Goal: Task Accomplishment & Management: Complete application form

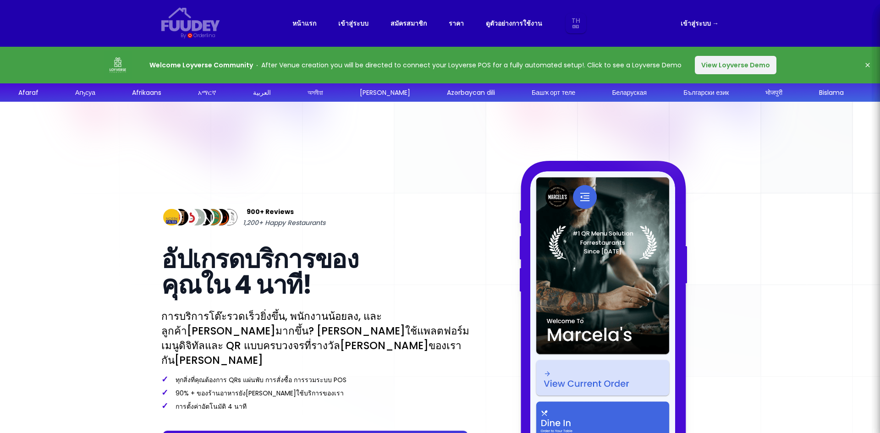
select select "th"
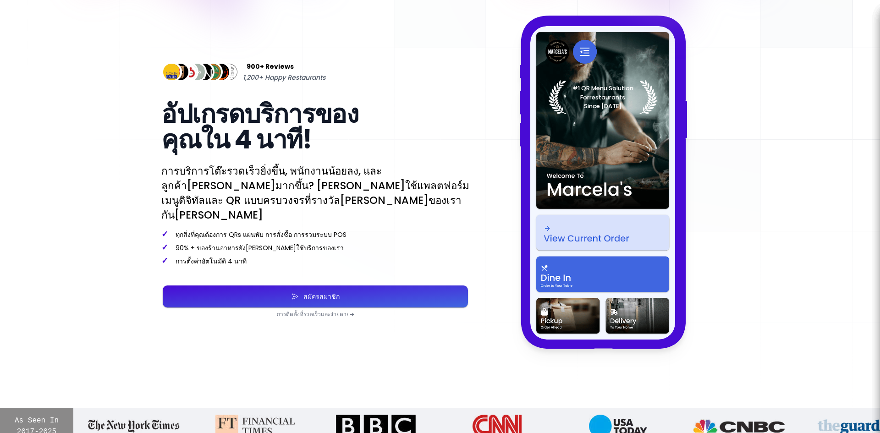
scroll to position [229, 0]
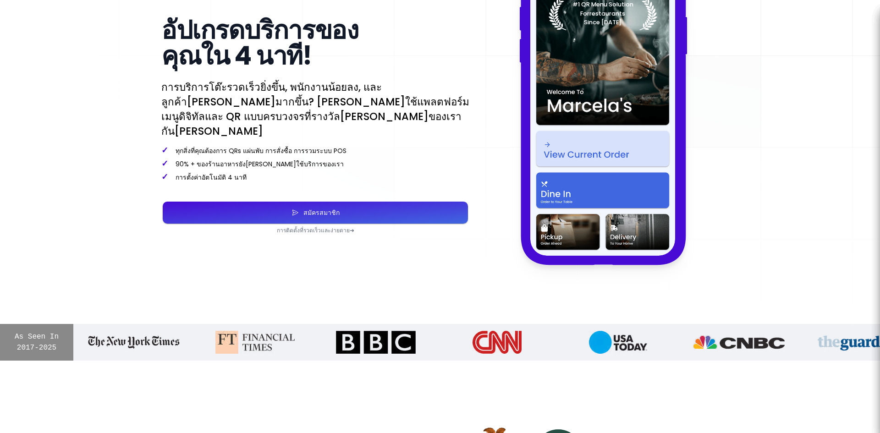
click at [313, 209] on div "สมัครสมาชิก" at bounding box center [319, 212] width 41 height 6
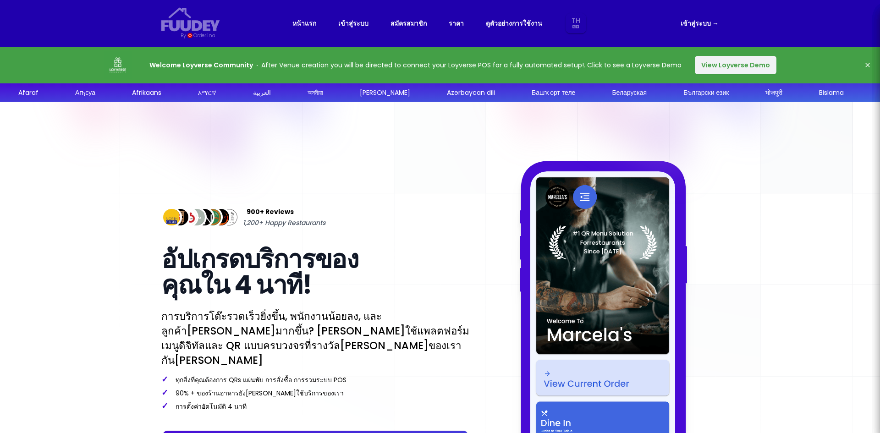
select select "th"
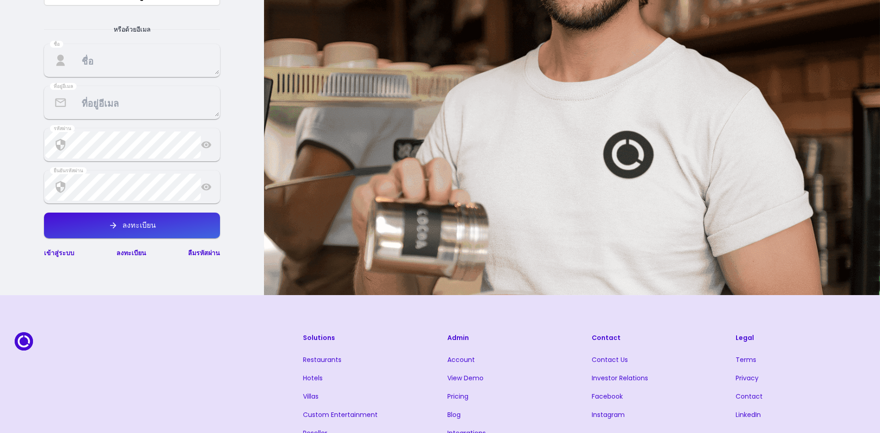
scroll to position [137, 0]
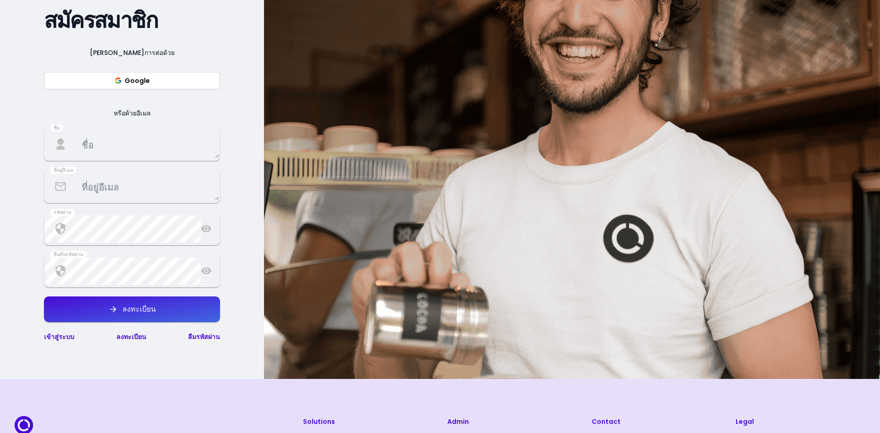
click at [126, 141] on textarea at bounding box center [132, 144] width 174 height 27
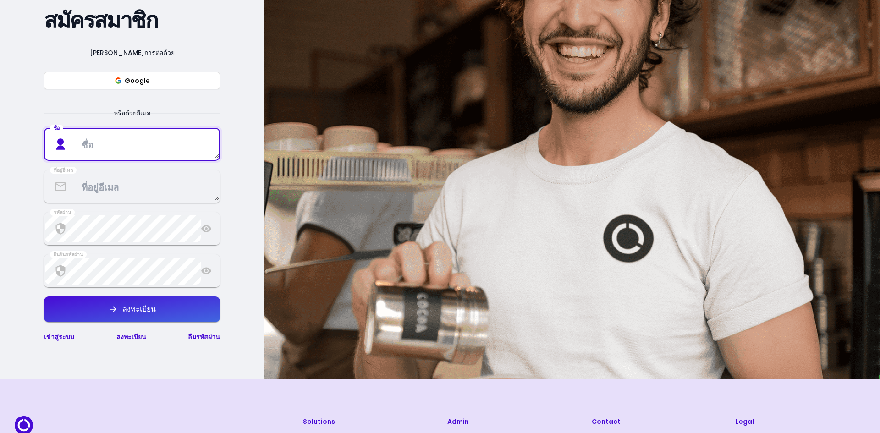
select select "th"
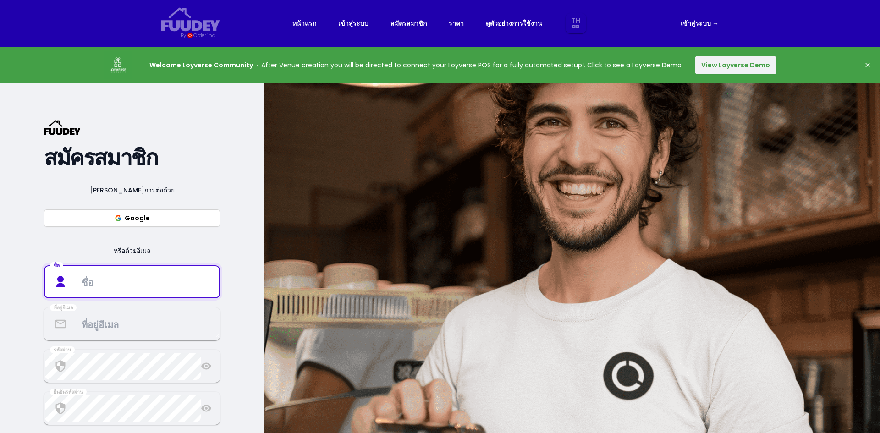
click at [726, 64] on button "View Loyverse Demo" at bounding box center [736, 65] width 82 height 18
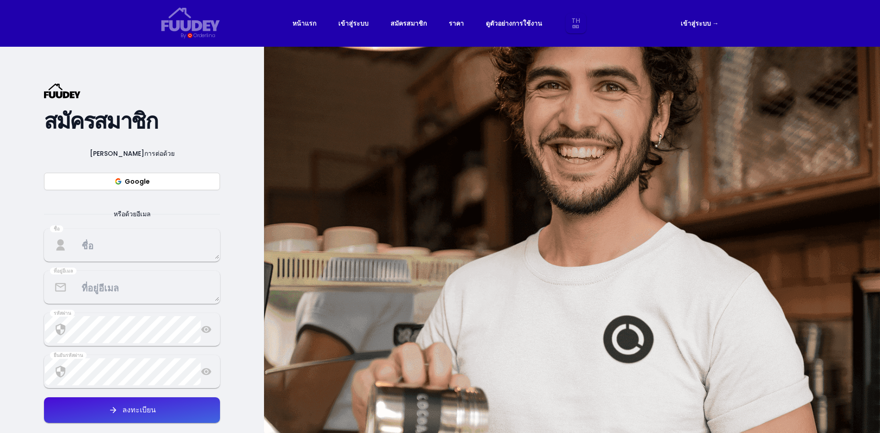
select select "th"
click at [402, 26] on link "สมัครสมาชิก" at bounding box center [408, 23] width 36 height 11
select select "th"
click at [435, 27] on div "หน้าแรก เข้าสู่ระบบ สมัครสมาชิก ราคา ดูตัวอย่างการใช้งาน Th Aa Ab Af Am Ar As A…" at bounding box center [439, 23] width 295 height 21
click at [432, 9] on nav "Fuudey {/* Added fill="currentColor" here */} {/* This rectangle defines the ba…" at bounding box center [440, 23] width 586 height 47
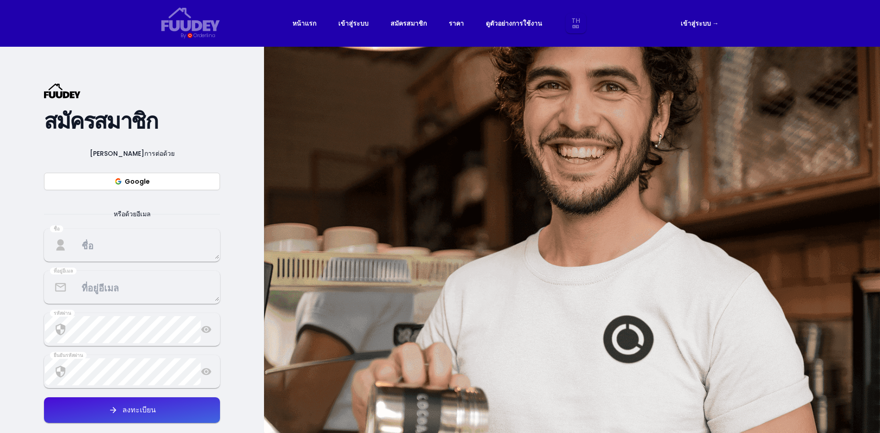
click at [423, 21] on link "สมัครสมาชิก" at bounding box center [408, 23] width 36 height 11
select select "th"
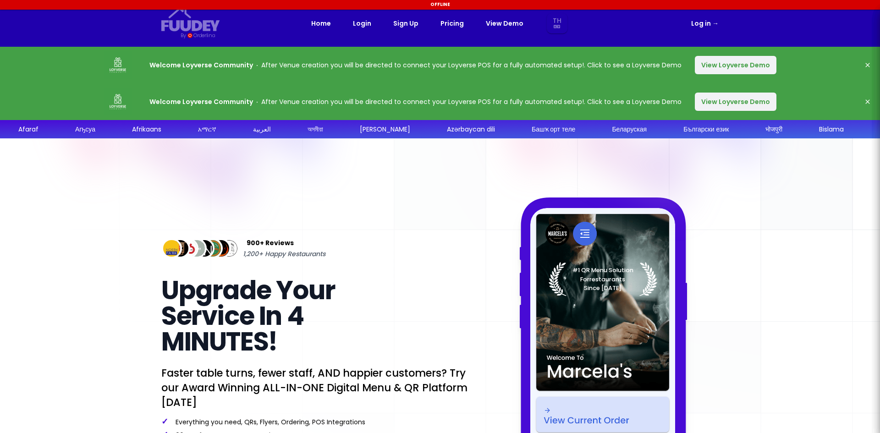
select select "th"
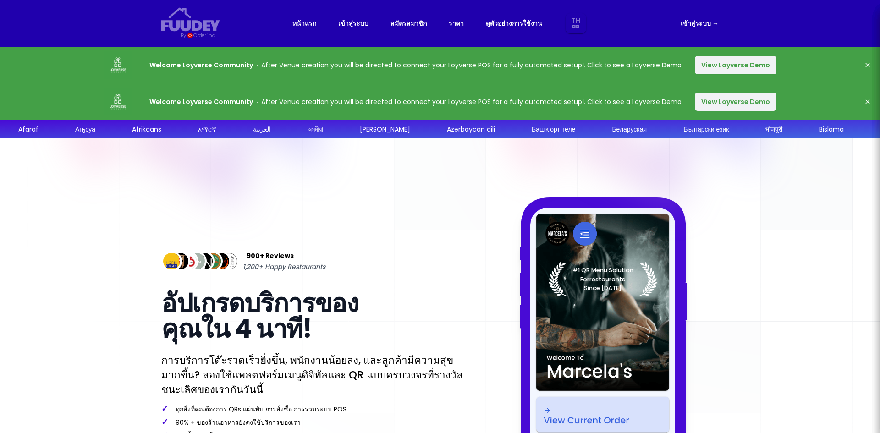
select select "th"
click at [705, 23] on link "เข้าสู่ระบบ →" at bounding box center [699, 23] width 38 height 11
select select "th"
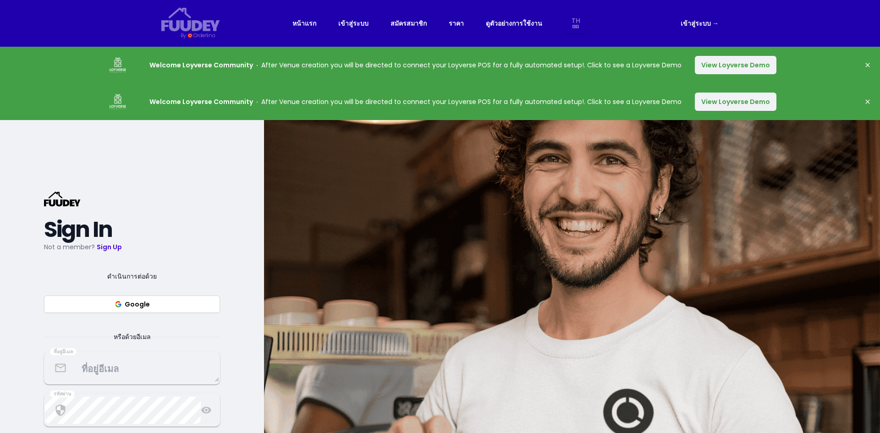
click at [704, 24] on link "เข้าสู่ระบบ →" at bounding box center [699, 23] width 38 height 11
select select "th"
click at [696, 24] on link "เข้าสู่ระบบ →" at bounding box center [699, 23] width 38 height 11
select select "th"
click at [454, 25] on link "ราคา" at bounding box center [456, 23] width 15 height 11
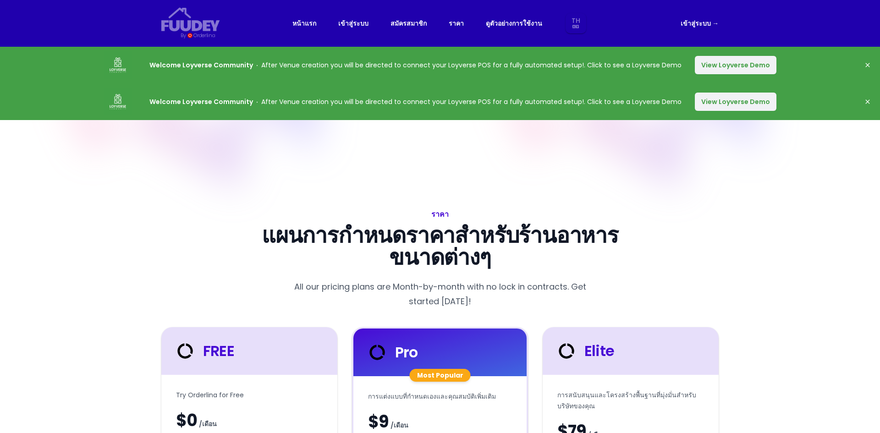
select select "th"
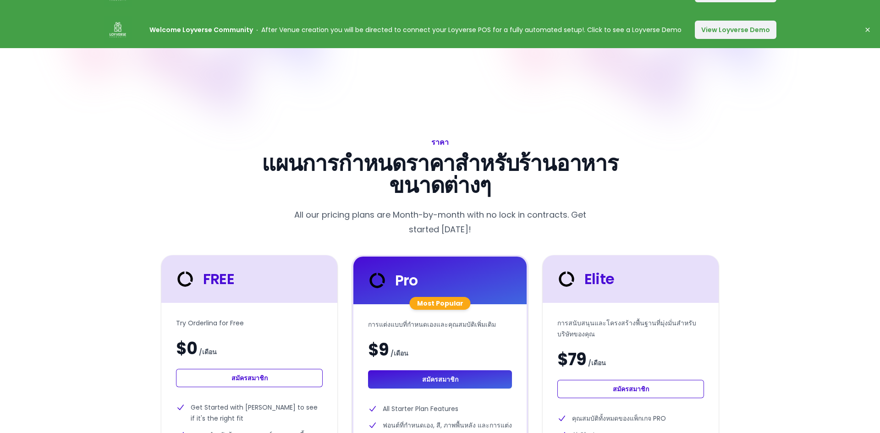
select select "th"
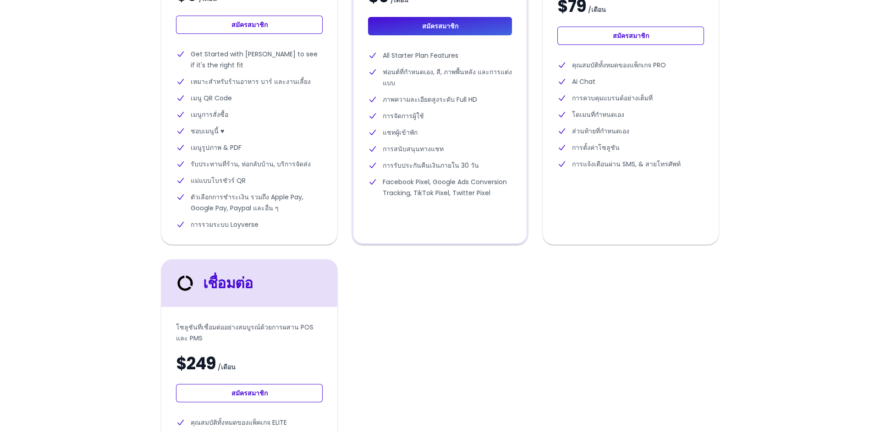
scroll to position [550, 0]
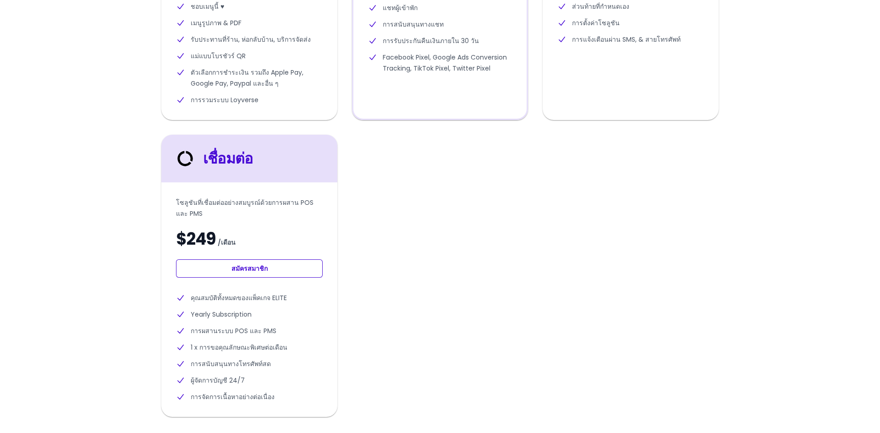
select select "th"
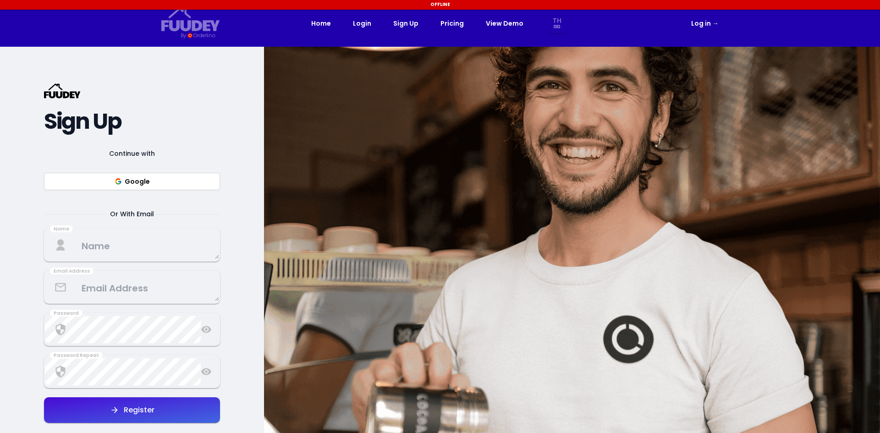
select select "th"
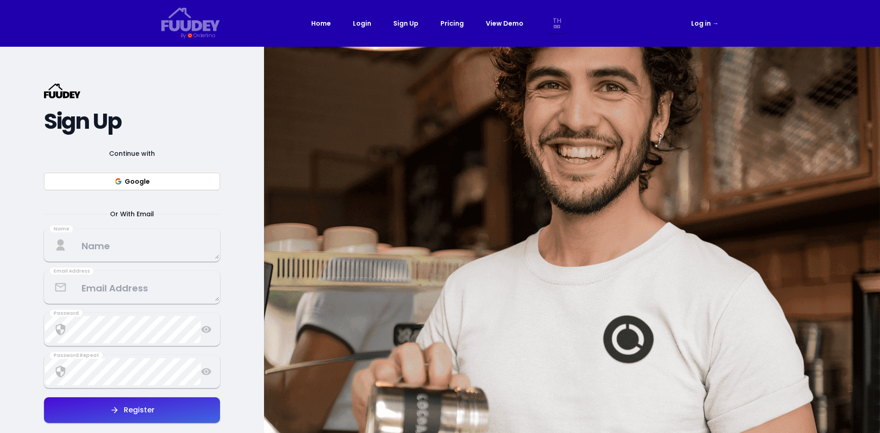
select select "th"
click at [163, 183] on button "Google" at bounding box center [132, 181] width 176 height 17
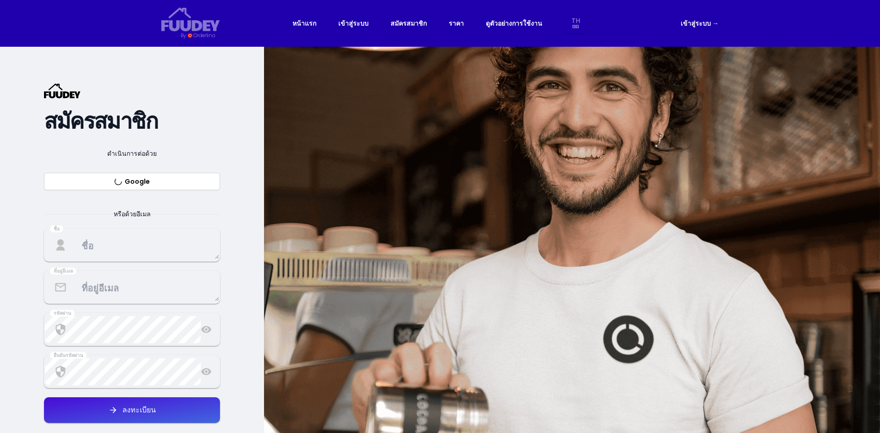
select select "th"
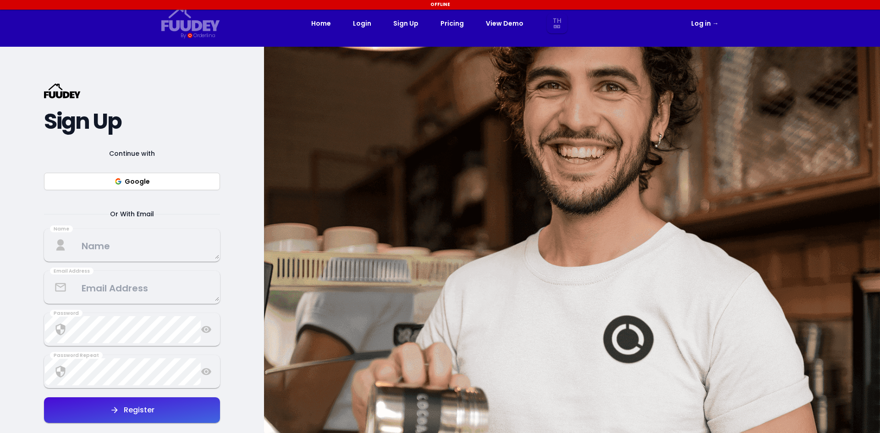
select select "th"
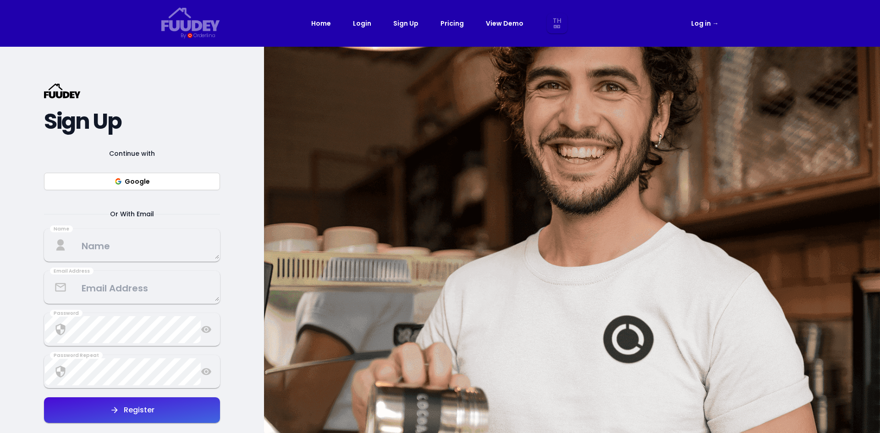
click at [205, 177] on button "Google" at bounding box center [132, 181] width 176 height 17
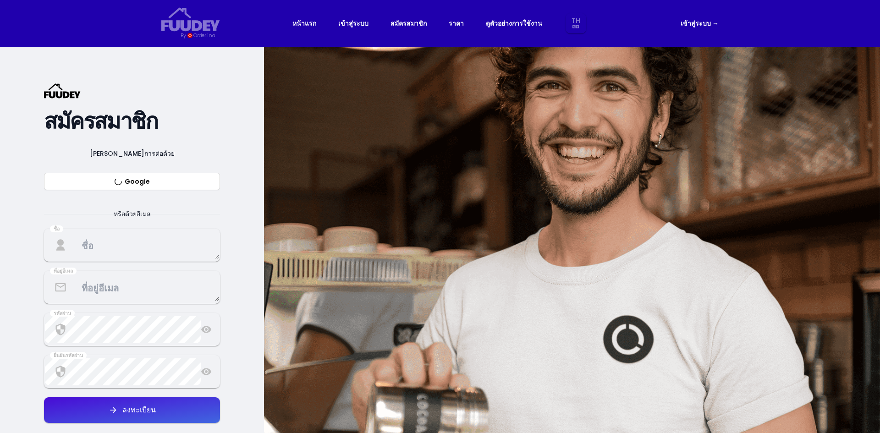
select select "th"
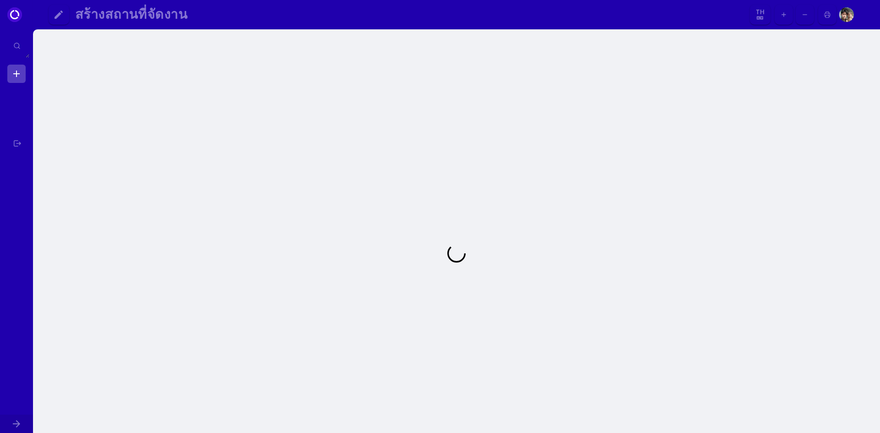
select select "th"
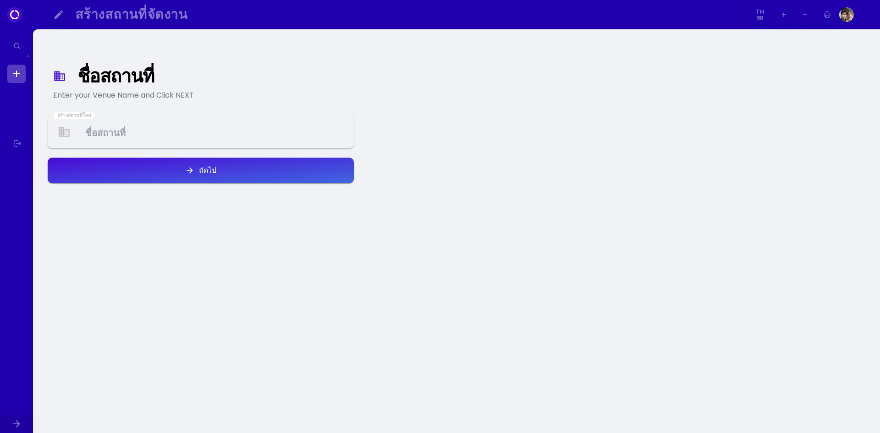
click at [106, 149] on div "สร้างสถานที่ใหม่ ถัดไป" at bounding box center [201, 149] width 306 height 69
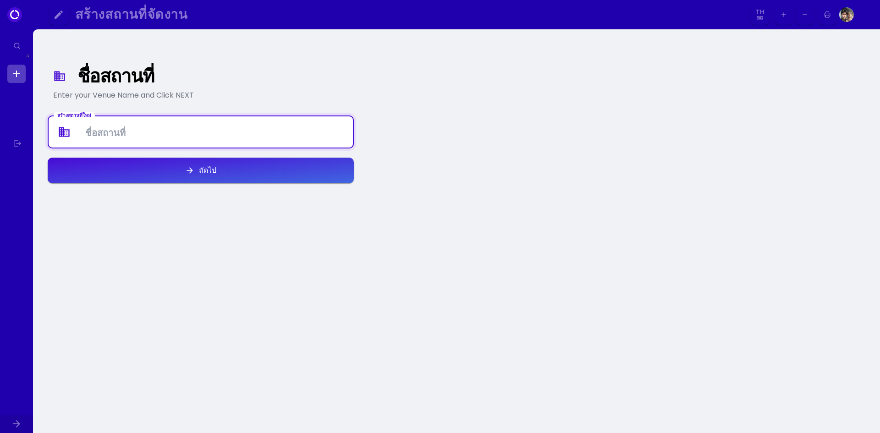
click at [97, 130] on Venue at bounding box center [201, 132] width 304 height 27
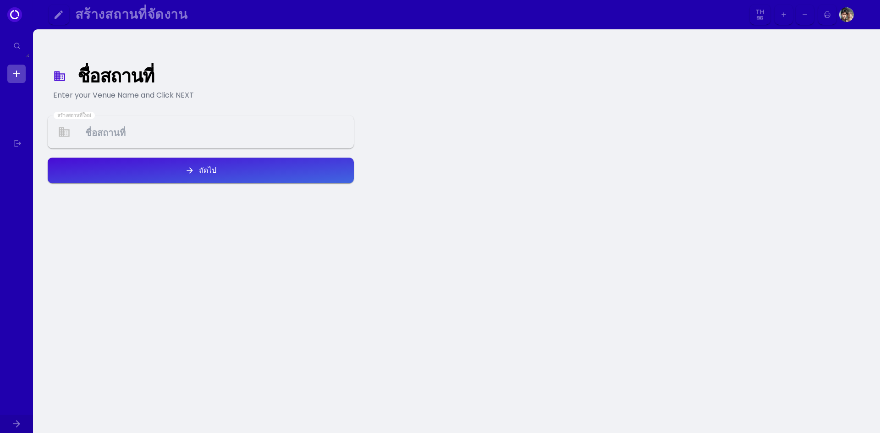
click at [20, 78] on link at bounding box center [16, 74] width 18 height 18
select select "th"
click at [854, 13] on div "สร้างสถานที่จัดงาน Th Aa Ab Af Am Ar As Ay Az Ba Be Bg Bh Bi Bn Bo Br Ca Co Cs …" at bounding box center [460, 15] width 825 height 22
click at [845, 18] on img at bounding box center [846, 14] width 15 height 15
click at [23, 72] on link at bounding box center [16, 74] width 18 height 18
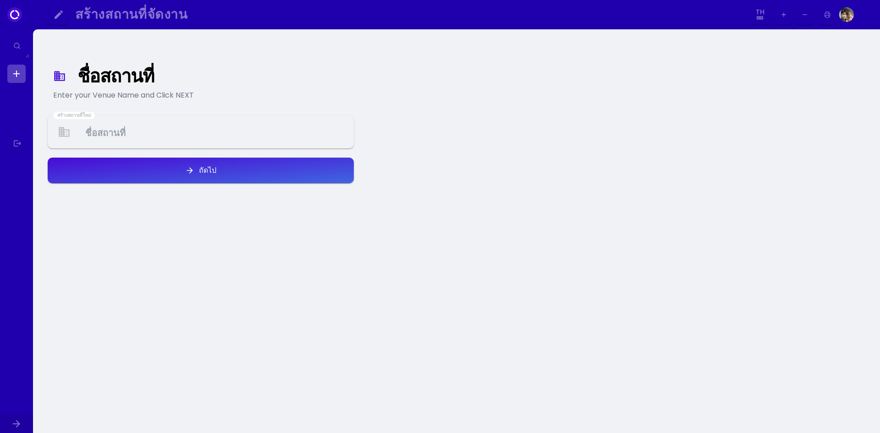
select select "th"
click at [173, 135] on Venue at bounding box center [201, 132] width 304 height 27
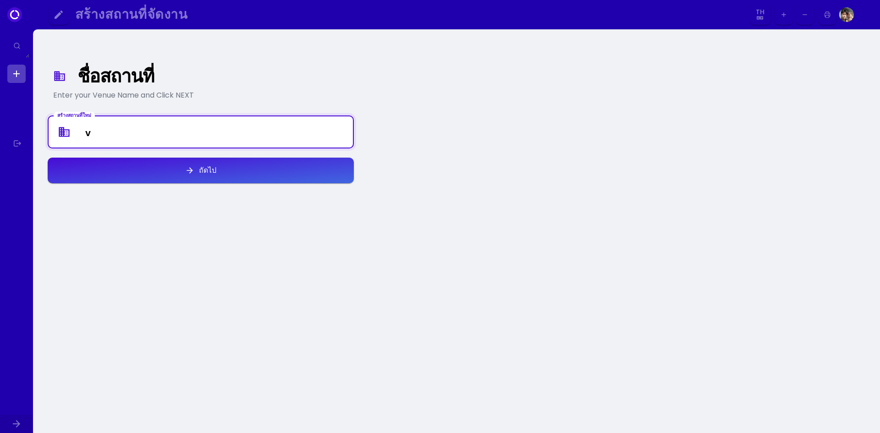
type Venue "v"
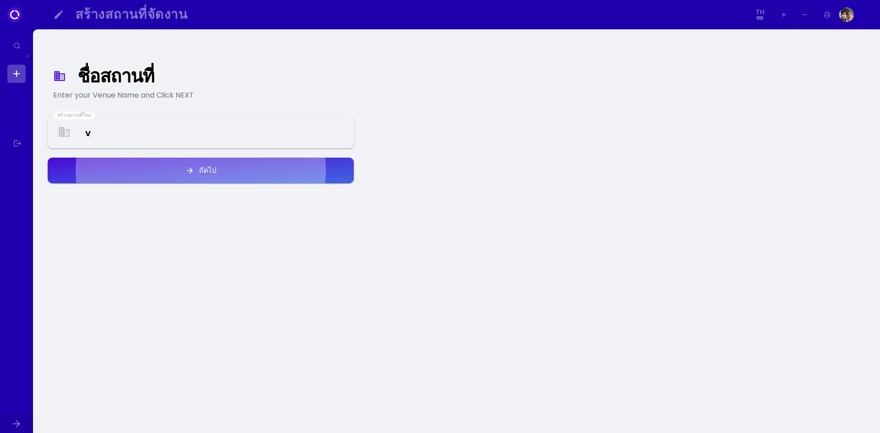
click at [193, 147] on div "สร้างสถานที่ใหม่ v" at bounding box center [201, 131] width 306 height 33
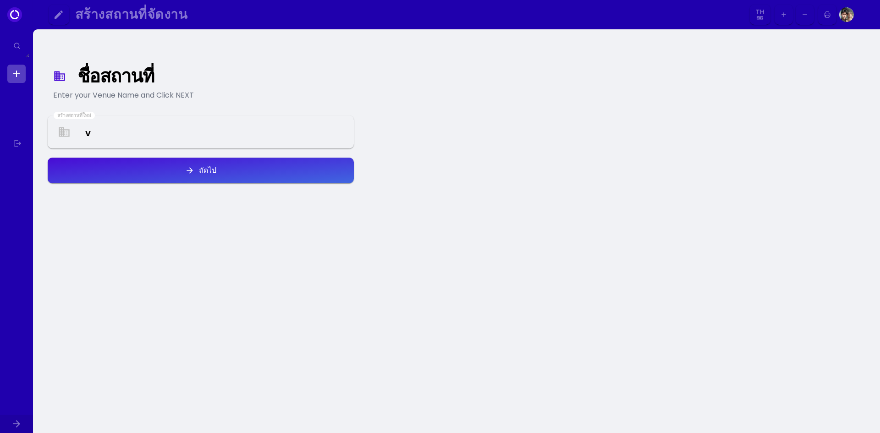
click at [192, 141] on Venue "v" at bounding box center [201, 132] width 304 height 27
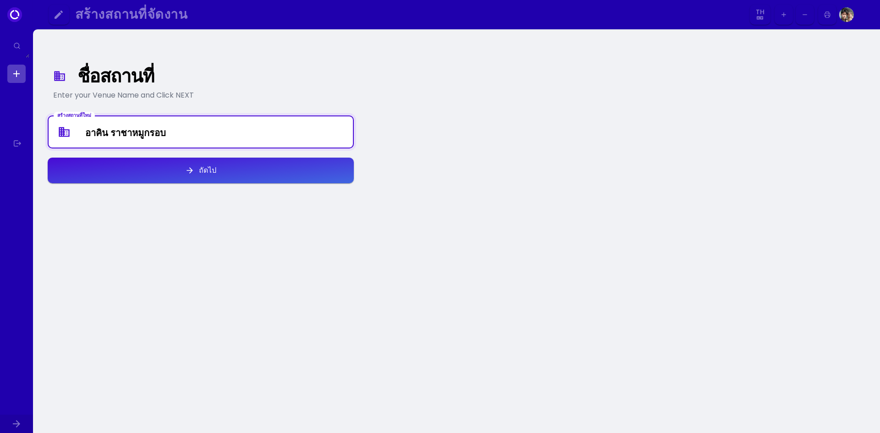
type Venue "อาคิน ราชาหมูกรอบ"
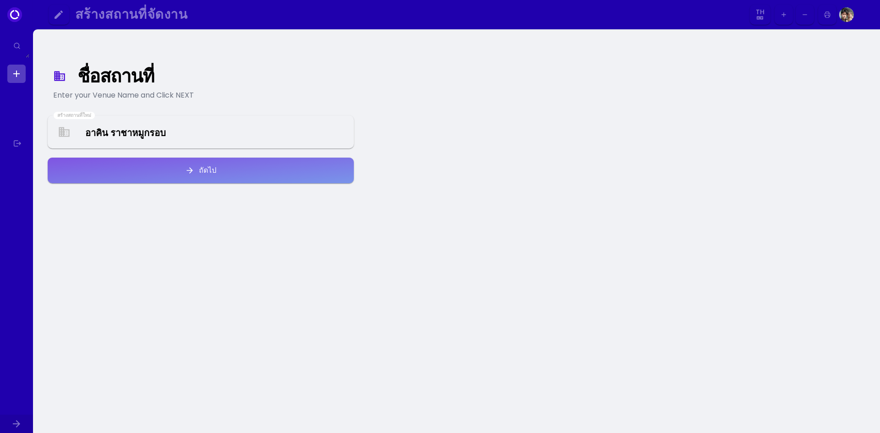
click at [220, 171] on button "ถัดไป" at bounding box center [201, 171] width 306 height 26
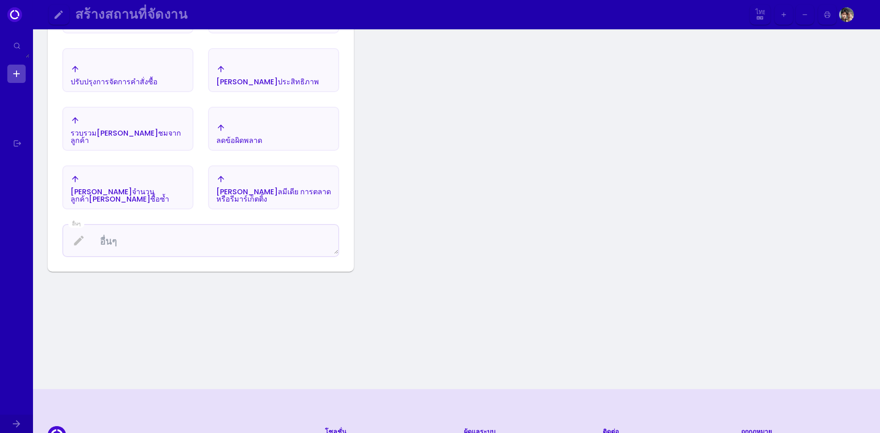
scroll to position [152, 0]
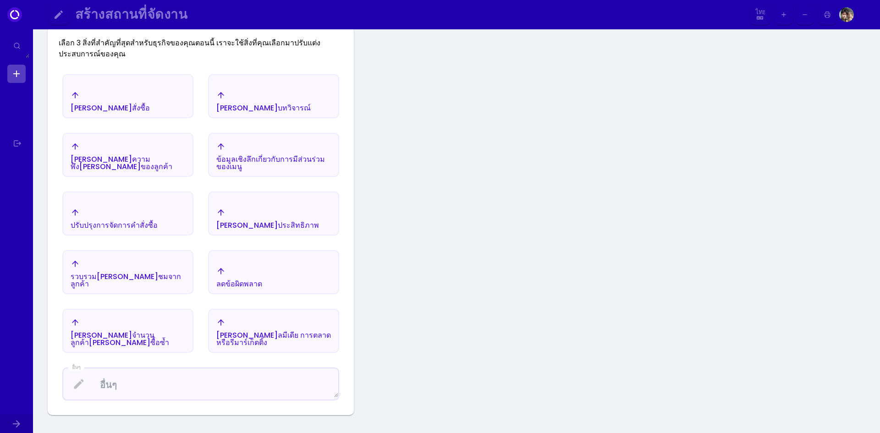
click at [13, 74] on link at bounding box center [16, 74] width 18 height 18
select select "th"
click at [849, 15] on img at bounding box center [846, 14] width 15 height 15
click at [847, 17] on img at bounding box center [846, 14] width 15 height 15
click at [762, 16] on select "Th Aa Ab Af Am Ar As Ay Az Ba Be Bg Bh Bi Bn Bo Br Ca Co Cs Cy Da De Dz El En E…" at bounding box center [759, 15] width 17 height 21
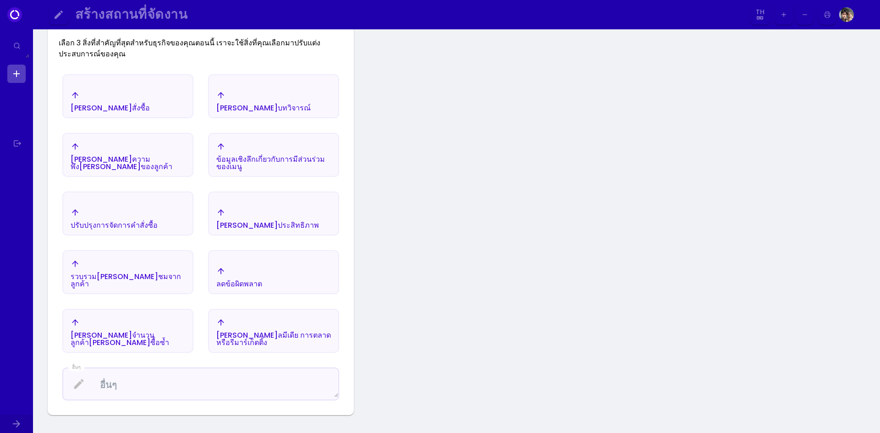
click at [761, 16] on select "Th Aa Ab Af Am Ar As Ay Az Ba Be Bg Bh Bi Bn Bo Br Ca Co Cs Cy Da De Dz El En E…" at bounding box center [759, 15] width 17 height 21
click at [777, 19] on button "button" at bounding box center [783, 15] width 18 height 21
select select "th"
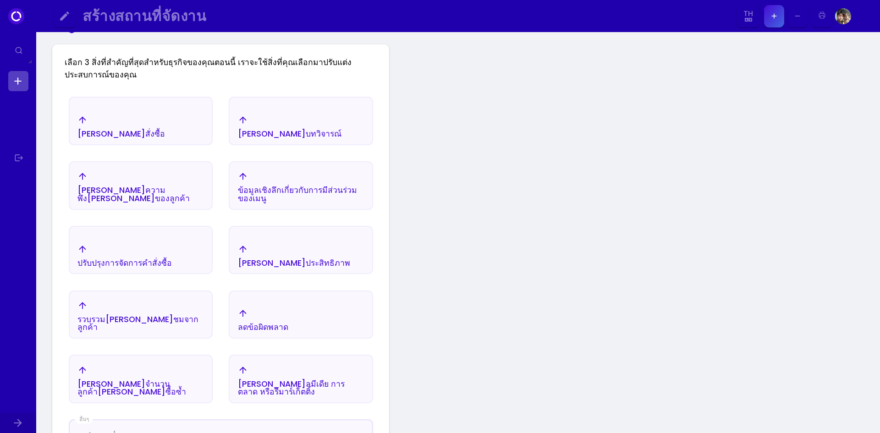
click at [149, 131] on div "เพิ่มคำสั่งซื้อ" at bounding box center [141, 126] width 142 height 35
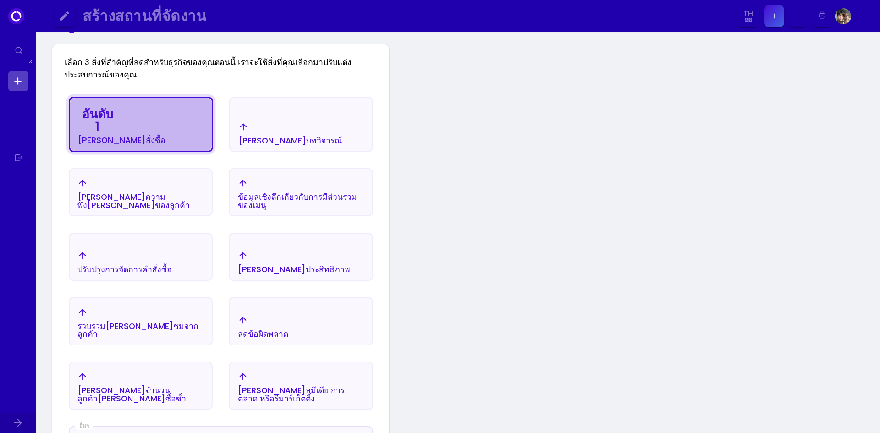
click at [169, 136] on div "อันดับ 1 เพิ่มคำสั่งซื้อ" at bounding box center [141, 124] width 142 height 52
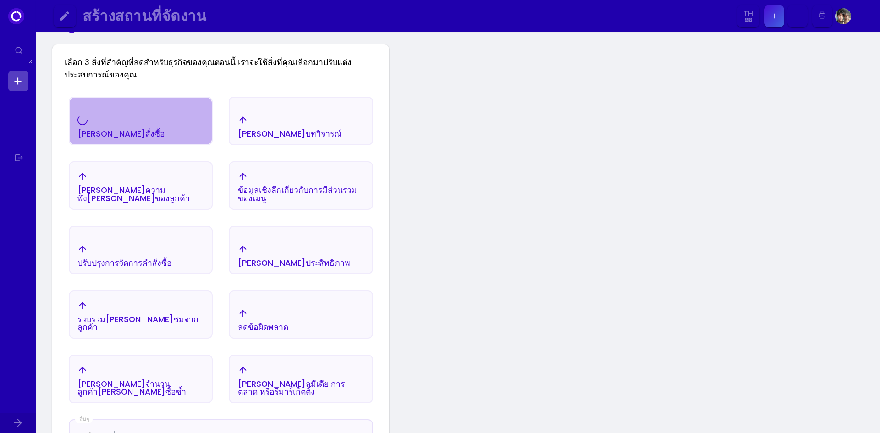
click at [169, 136] on div "เพิ่มคำสั่งซื้อ" at bounding box center [141, 126] width 142 height 35
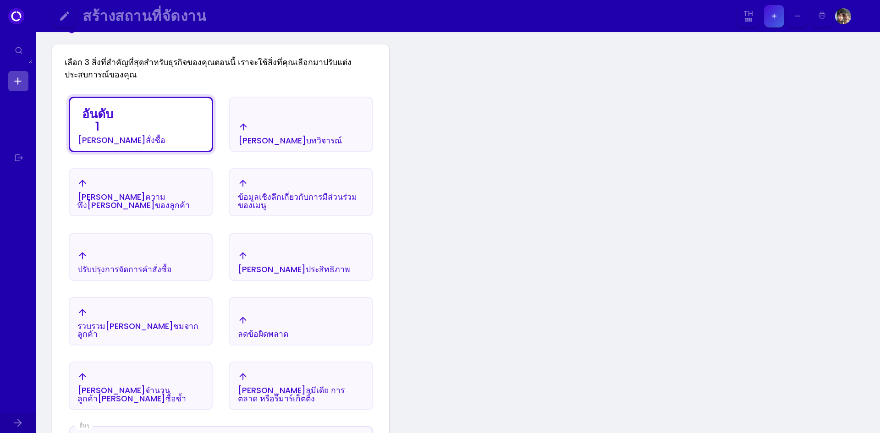
click at [298, 144] on div "เพิ่มบทวิจารณ์" at bounding box center [301, 133] width 142 height 35
click at [238, 122] on div "# 2 เพิ่มบทวิจารณ์" at bounding box center [290, 124] width 104 height 40
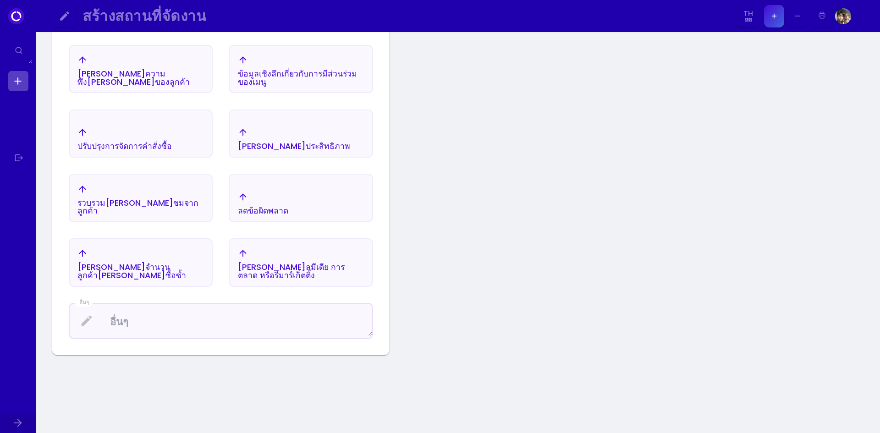
scroll to position [335, 0]
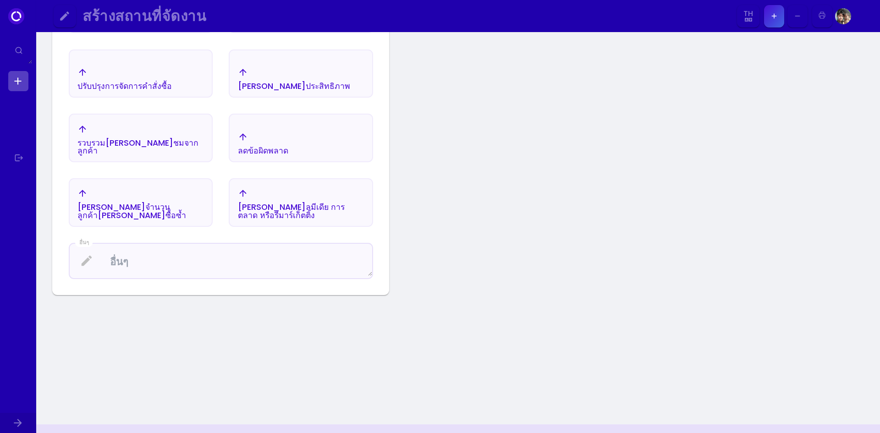
click at [246, 288] on div "อันดับ 1 เพิ่มคำสั่งซื้อ เพิ่มบทวิจารณ์ เพิ่มความพึงพอใจของลูกค้า ข้อมูลเชิงลึก…" at bounding box center [220, 96] width 337 height 398
click at [240, 267] on textarea at bounding box center [221, 261] width 302 height 30
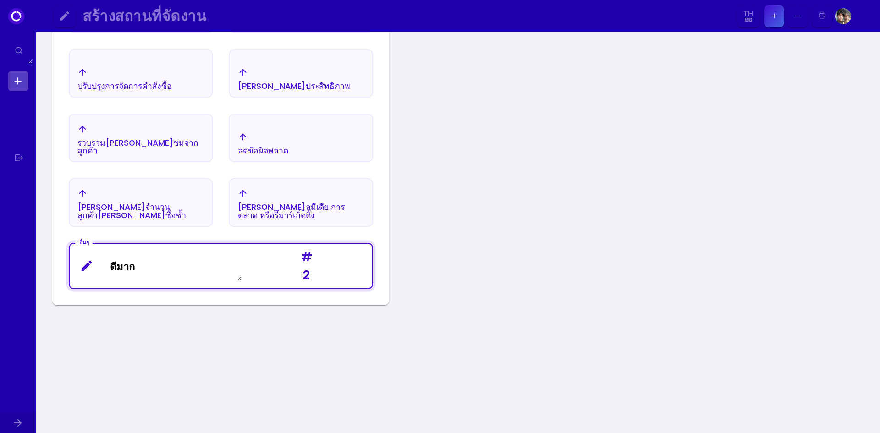
type textarea "ดีมาก"
click at [599, 226] on div "ชื่อสถานที่ ป้อนชื่อสถานที่ของคุณและคลิกถัดไป ฉันอยากจะ... เลือก 3 สิ่งที่สำคัญ…" at bounding box center [457, 65] width 843 height 737
click at [573, 255] on div "ชื่อสถานที่ ป้อนชื่อสถานที่ของคุณและคลิกถัดไป ฉันอยากจะ... เลือก 3 สิ่งที่สำคัญ…" at bounding box center [457, 65] width 843 height 737
click at [16, 81] on link at bounding box center [18, 81] width 20 height 20
select select "th"
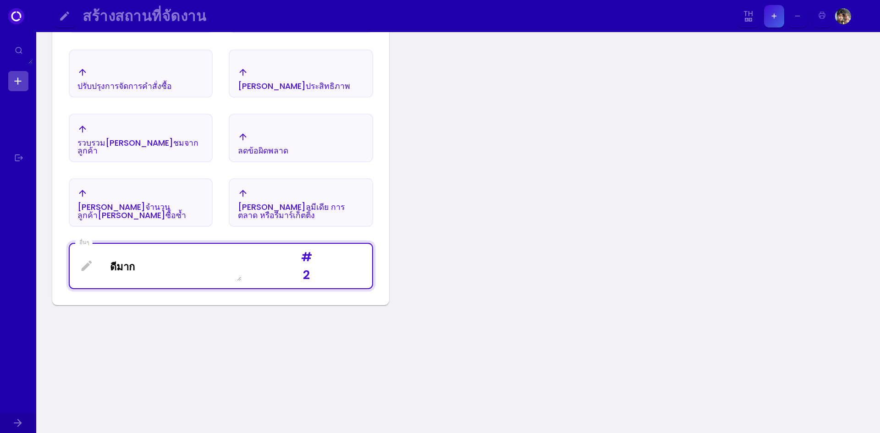
click at [18, 21] on icon at bounding box center [16, 16] width 10 height 10
click at [17, 14] on icon at bounding box center [16, 16] width 16 height 16
select select "th"
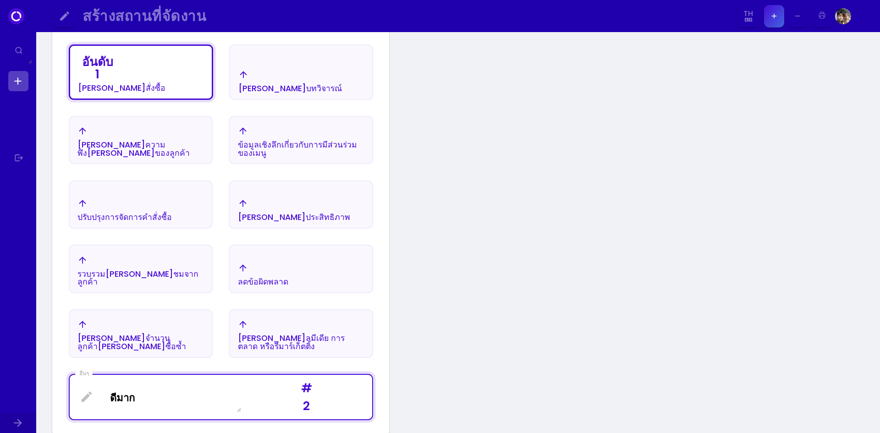
scroll to position [106, 0]
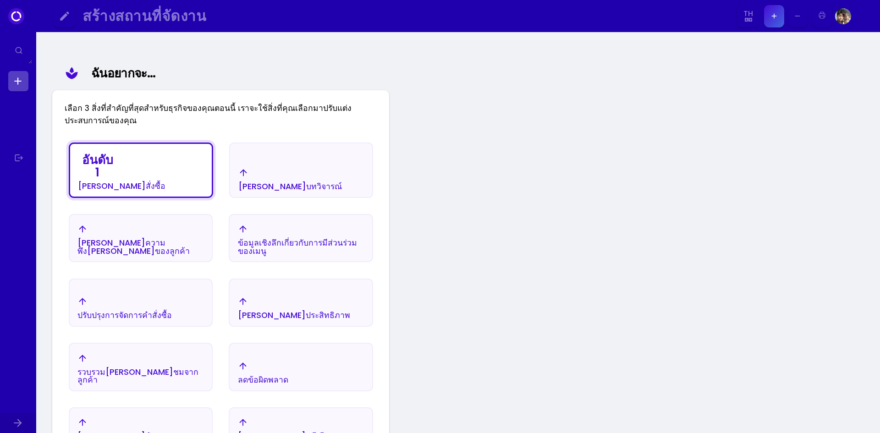
click at [495, 259] on div "ชื่อสถานที่ ป้อนชื่อสถานที่ของคุณและคลิกถัดไป ฉันอยากจะ... เลือก 3 สิ่งที่สำคัญ…" at bounding box center [457, 294] width 843 height 737
drag, startPoint x: 494, startPoint y: 262, endPoint x: 334, endPoint y: 148, distance: 196.6
click at [493, 262] on div "ชื่อสถานที่ ป้อนชื่อสถานที่ของคุณและคลิกถัดไป ฉันอยากจะ... เลือก 3 สิ่งที่สำคัญ…" at bounding box center [457, 294] width 843 height 737
click at [142, 66] on font "ฉันอยากจะ..." at bounding box center [123, 73] width 65 height 17
click at [115, 28] on div "สร้างสถานที่จัดงาน Th Aa Ab Af Am Ar As Ay Az Ba Be Bg Bh Bi Bn Bo Br Ca Co Cs …" at bounding box center [461, 16] width 819 height 32
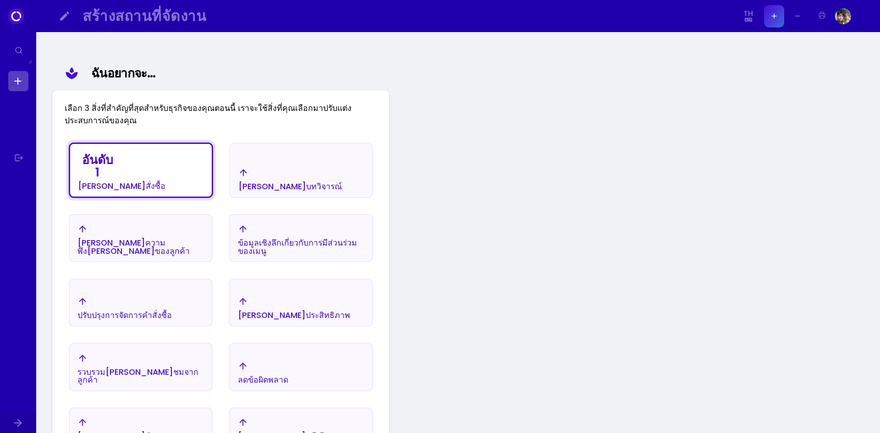
click at [116, 27] on button "สร้างสถานที่จัดงาน" at bounding box center [405, 16] width 655 height 22
select select "th"
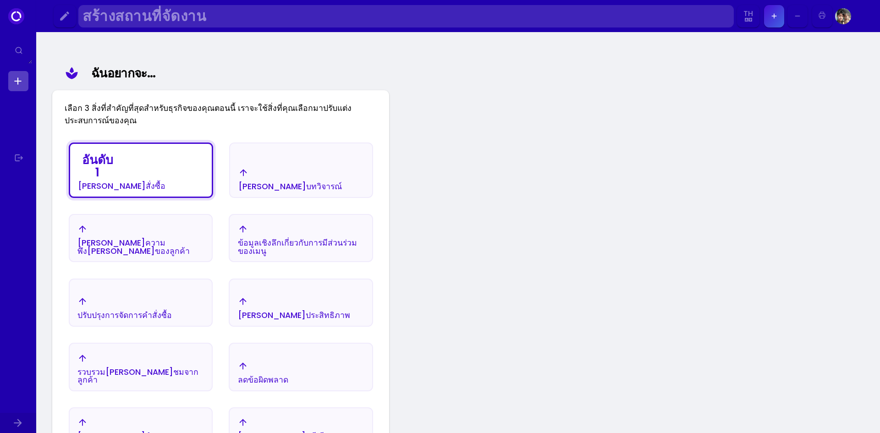
click at [115, 23] on font "สร้างสถานที่จัดงาน" at bounding box center [144, 16] width 124 height 20
select select "th"
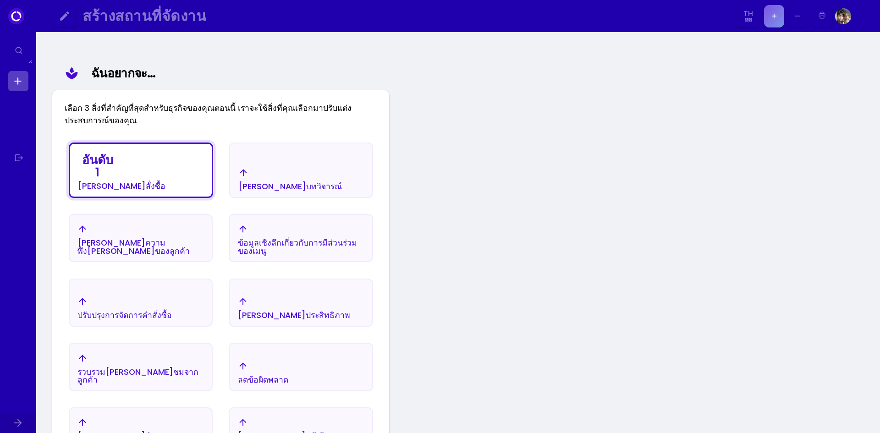
click at [773, 22] on button "button" at bounding box center [774, 16] width 20 height 22
select select "th"
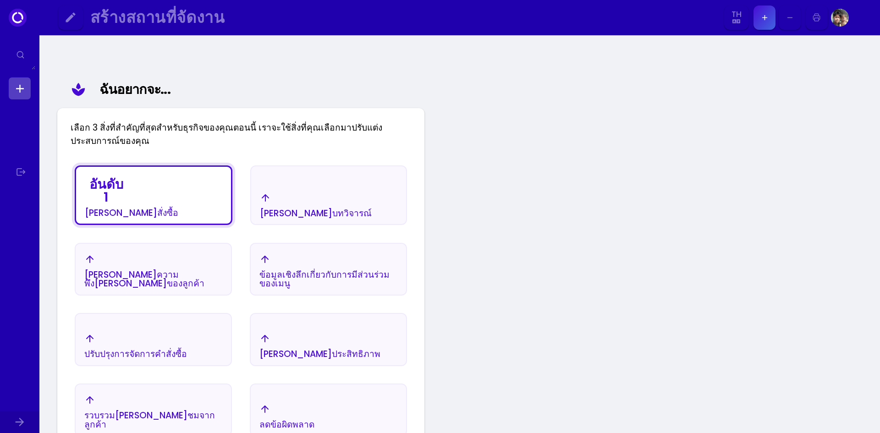
click at [793, 21] on icon "button" at bounding box center [789, 17] width 9 height 9
select select "th"
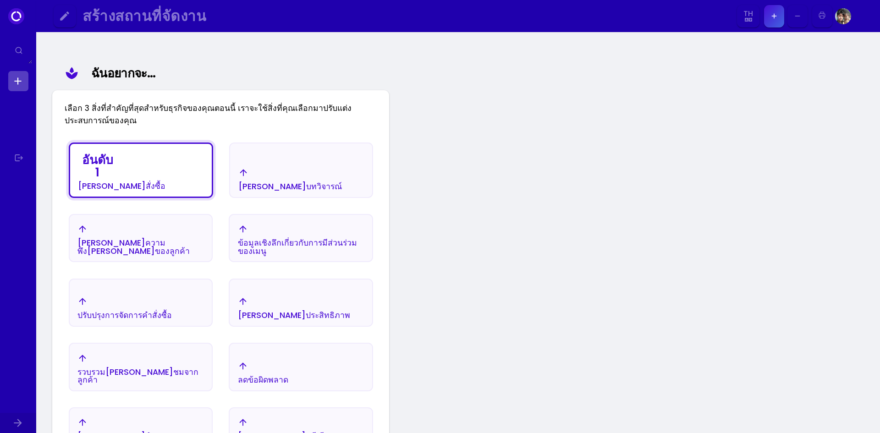
click at [258, 231] on div "ข้อมูลเชิงลึกเกี่ยวกับการมีส่วนร่วมของเมนู" at bounding box center [301, 239] width 126 height 31
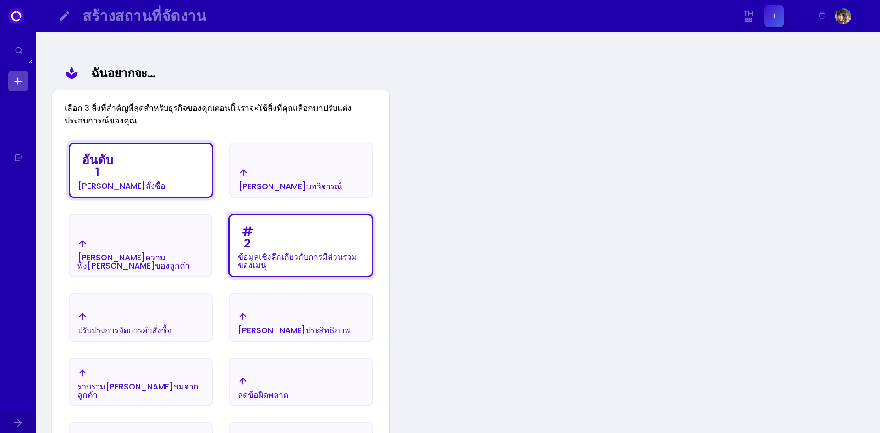
click at [271, 174] on div "เพิ่มบทวิจารณ์" at bounding box center [290, 179] width 104 height 23
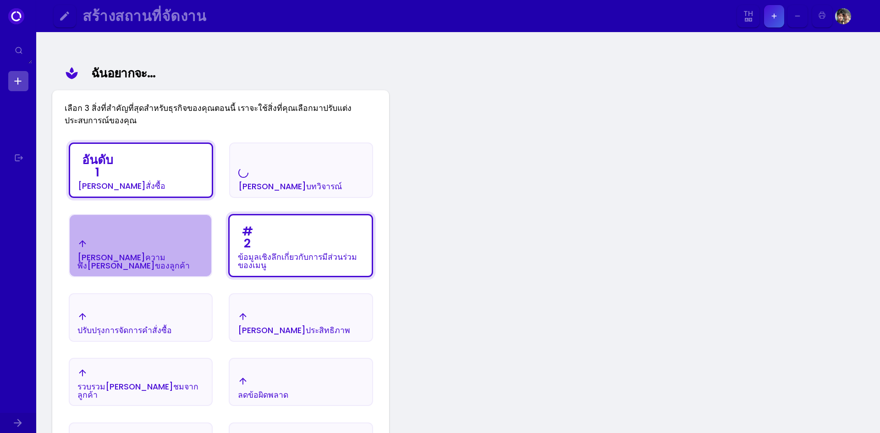
click at [163, 256] on div "เพิ่มความพึงพอใจของลูกค้า" at bounding box center [140, 254] width 126 height 31
select select "th"
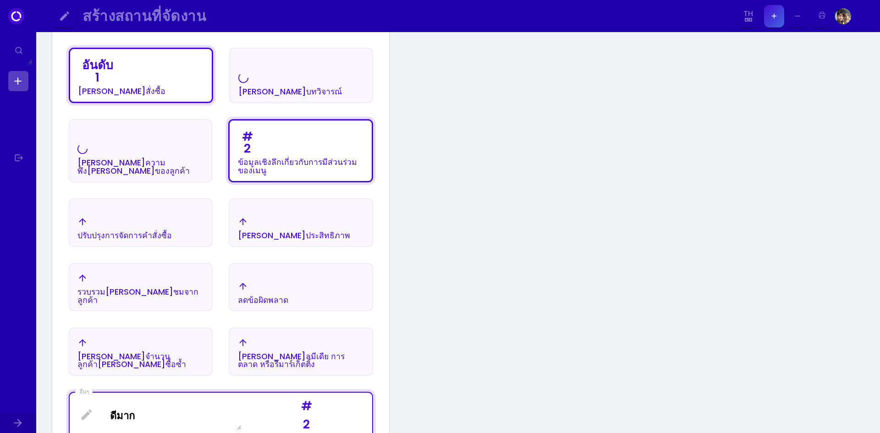
scroll to position [290, 0]
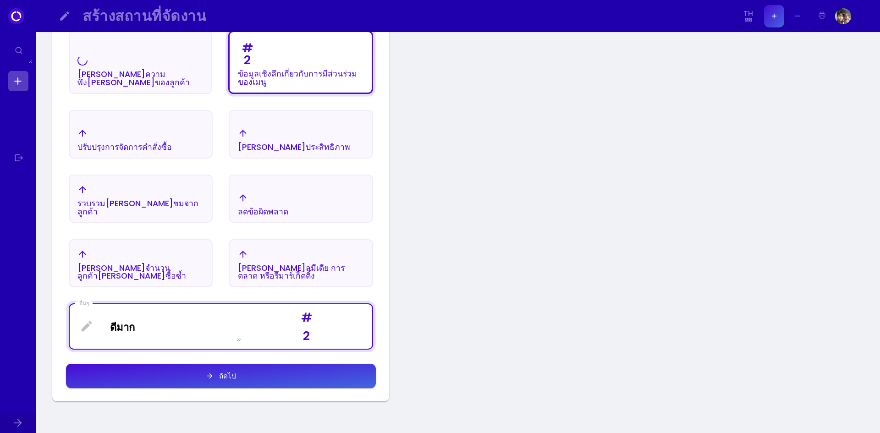
select select "th"
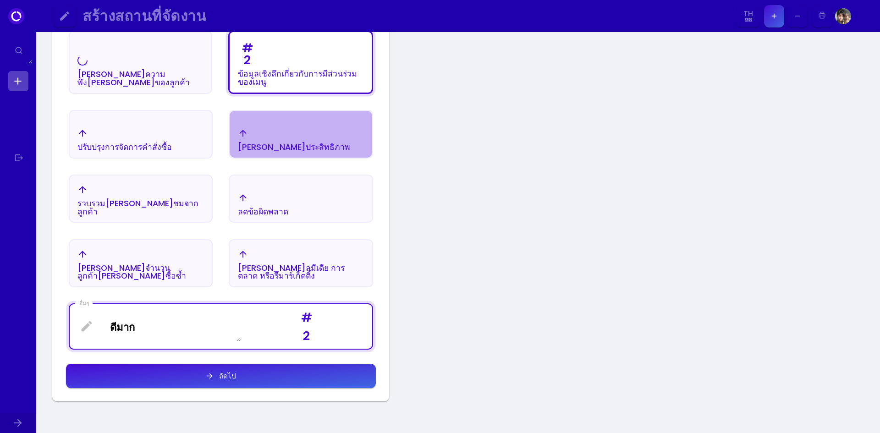
drag, startPoint x: 271, startPoint y: 126, endPoint x: 181, endPoint y: 123, distance: 89.4
click at [270, 127] on div "เพิ่มประสิทธิภาพ" at bounding box center [301, 139] width 142 height 35
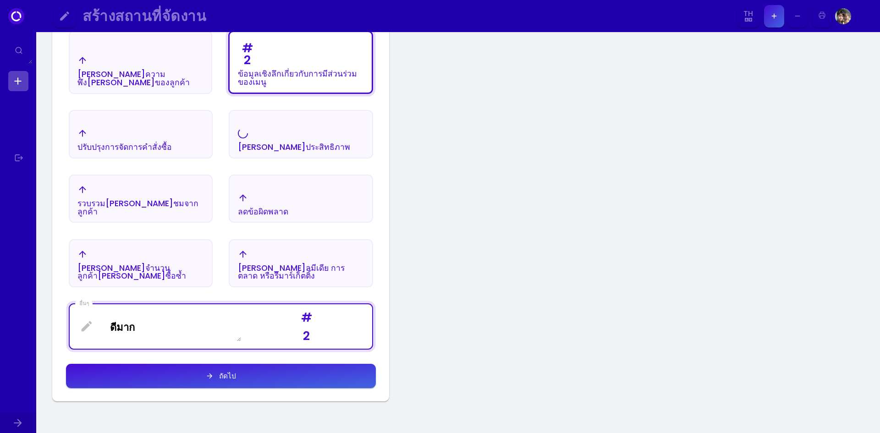
click at [153, 124] on div "ปรับปรุงการจัดการคำสั่งซื้อ" at bounding box center [141, 139] width 142 height 35
click at [344, 243] on div "โซเชียลมีเดีย การตลาด หรือรีมาร์เก็ตติ้ง" at bounding box center [301, 265] width 142 height 44
click at [286, 221] on div "ลดข้อผิดพลาด" at bounding box center [301, 203] width 142 height 35
drag, startPoint x: 228, startPoint y: 206, endPoint x: 209, endPoint y: 207, distance: 18.8
click at [219, 207] on div "อันดับ 1 เพิ่มคำสั่งซื้อ เพิ่มบทวิจารณ์ เพิ่มความพึงพอใจของลูกค้า # 2 ข้อมูลเชิ…" at bounding box center [221, 154] width 312 height 398
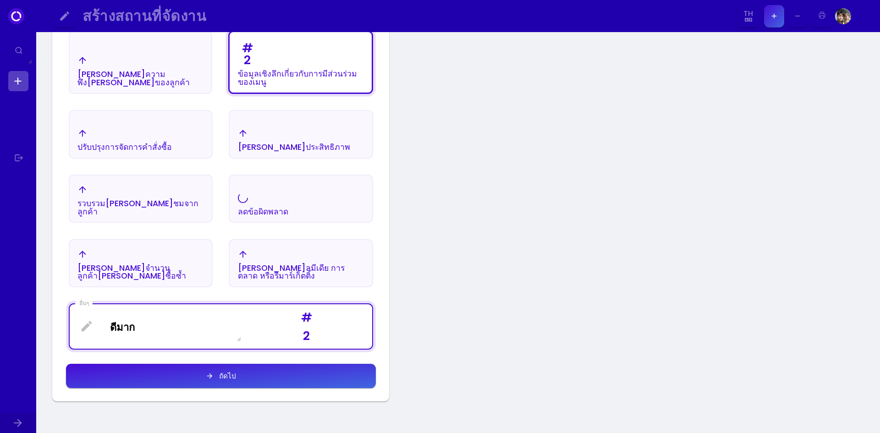
click at [145, 220] on div "รวบรวมคำติชมจากลูกค้า" at bounding box center [141, 201] width 142 height 44
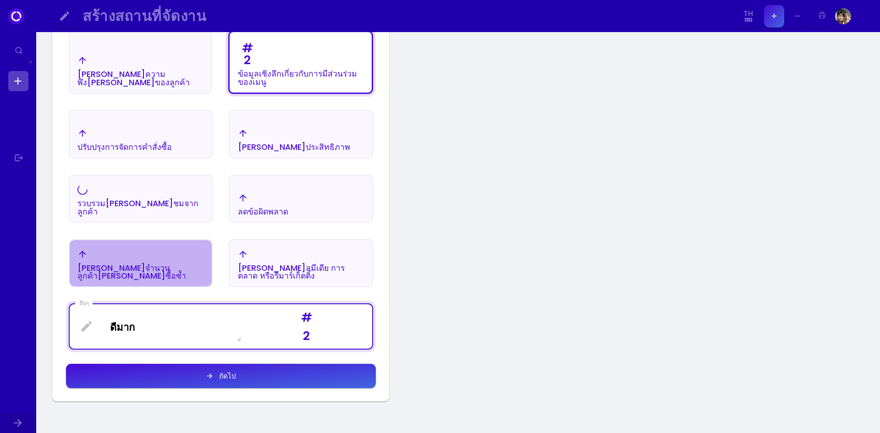
click at [155, 274] on font "เพิ่มจำนวนลูกค้าที่กลับมาซื้อซ้ำ" at bounding box center [131, 272] width 109 height 19
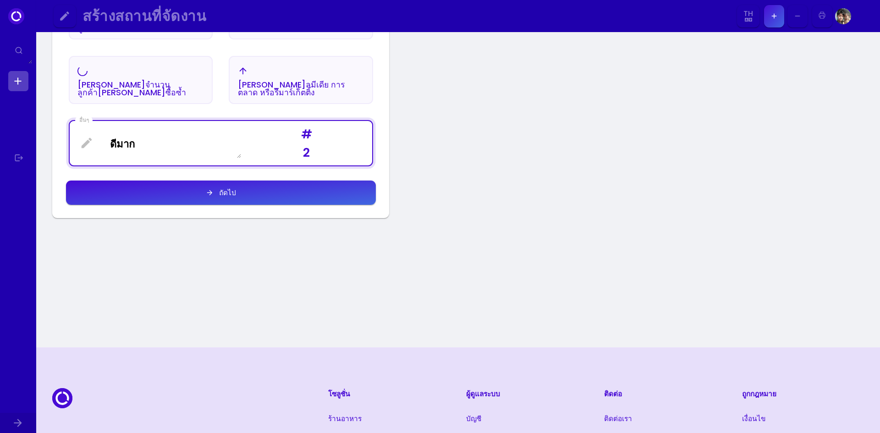
scroll to position [519, 0]
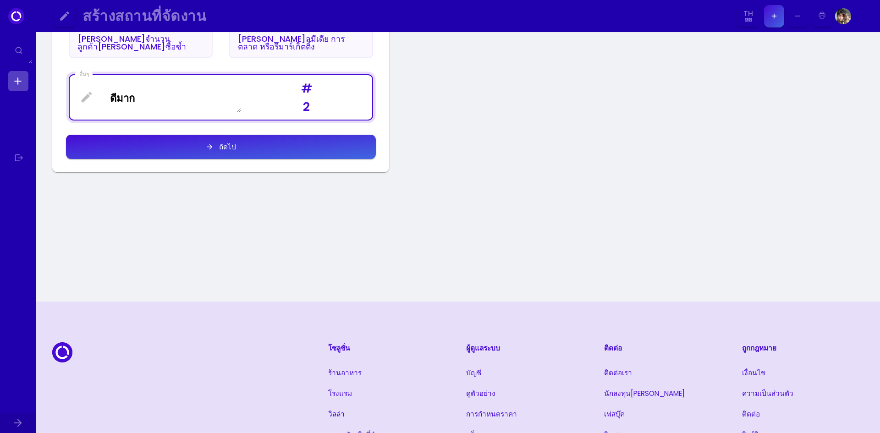
click at [218, 143] on div "ถัดไป" at bounding box center [225, 146] width 22 height 7
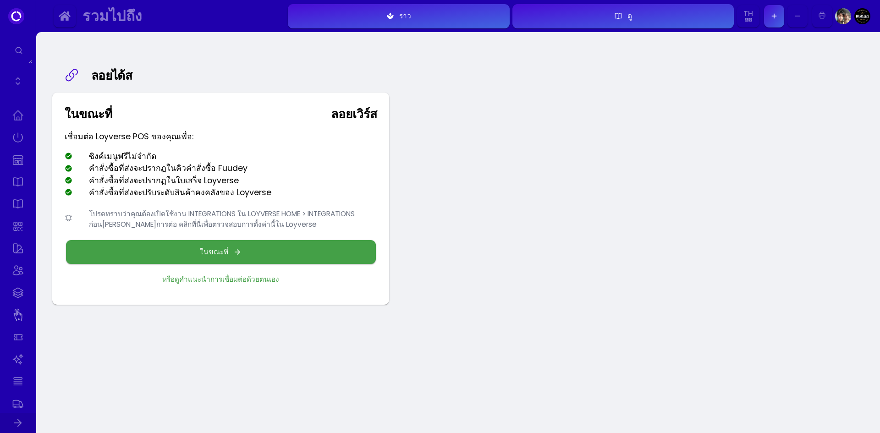
click at [571, 215] on div "ลอยได้ส ในขณะที่ ลอยเวิร์ส เชื่อมต่อ Loyverse POS ของคุณเพื่อ: ซิงค์เมนูฟรีไม่จ…" at bounding box center [457, 278] width 843 height 493
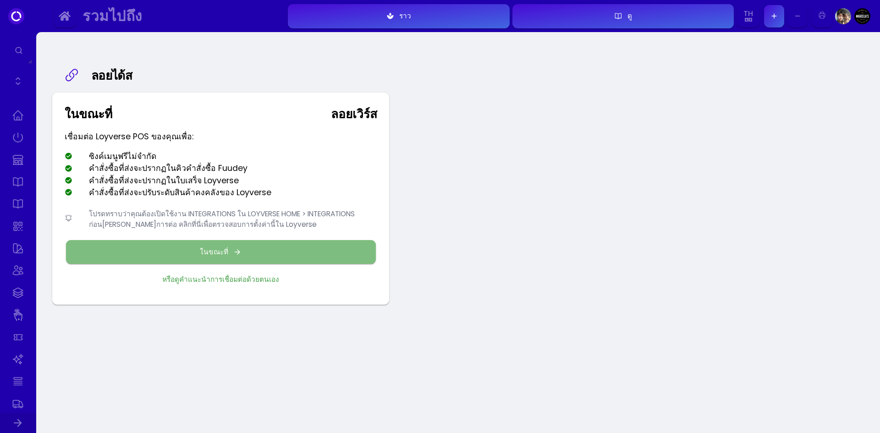
drag, startPoint x: 225, startPoint y: 253, endPoint x: 232, endPoint y: 253, distance: 6.9
click at [225, 252] on font "ในขณะที่" at bounding box center [214, 252] width 28 height 10
